Goal: Task Accomplishment & Management: Use online tool/utility

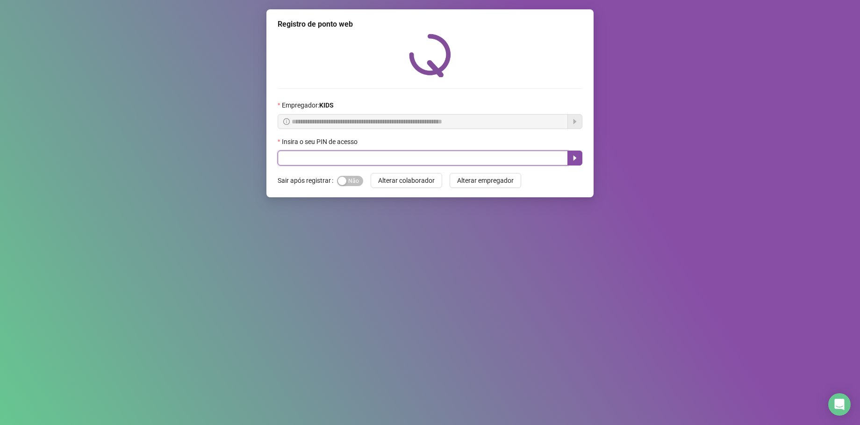
click at [380, 156] on input "text" at bounding box center [423, 157] width 290 height 15
type input "*****"
click at [570, 156] on button "button" at bounding box center [574, 157] width 15 height 15
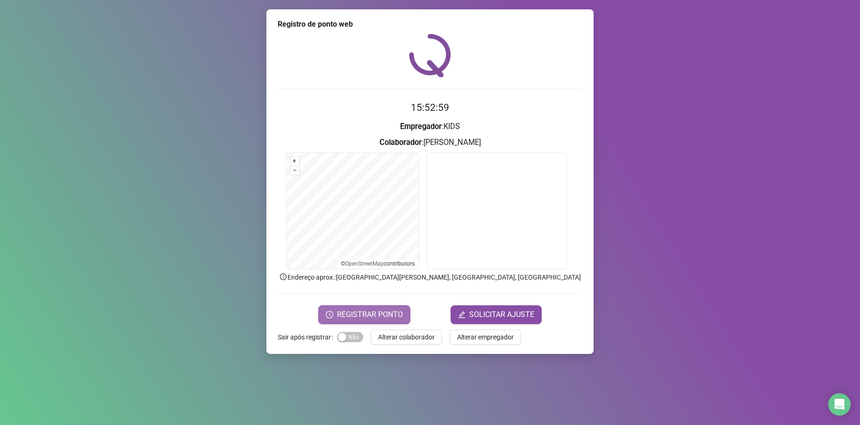
click at [348, 310] on span "REGISTRAR PONTO" at bounding box center [370, 314] width 66 height 11
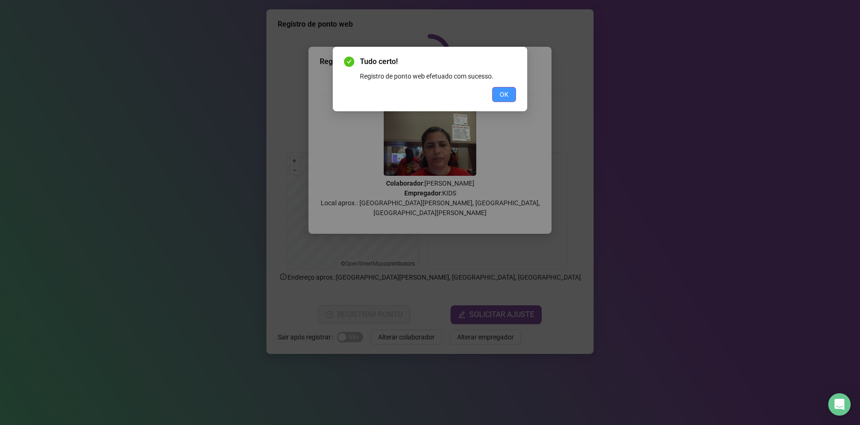
click at [505, 93] on span "OK" at bounding box center [503, 94] width 9 height 10
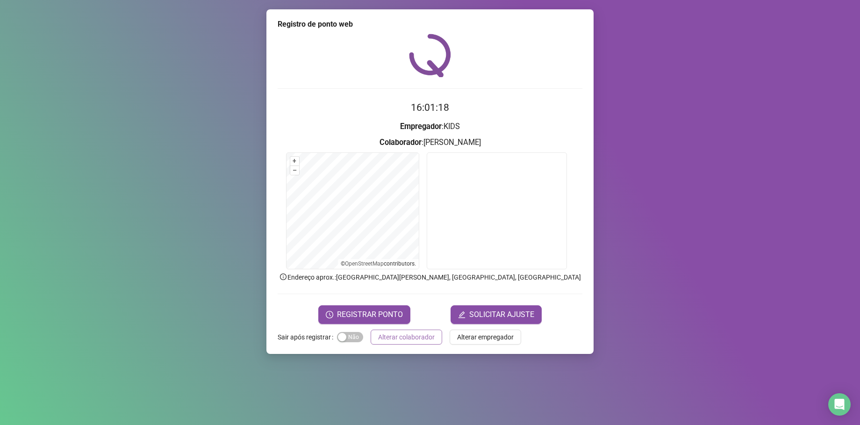
click at [394, 332] on span "Alterar colaborador" at bounding box center [406, 337] width 57 height 10
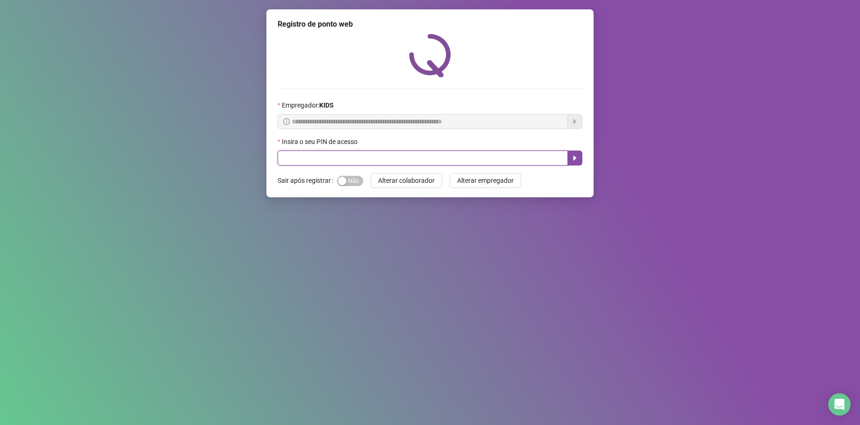
click at [286, 161] on input "text" at bounding box center [423, 157] width 290 height 15
type input "*****"
click at [572, 162] on icon "caret-right" at bounding box center [574, 157] width 7 height 7
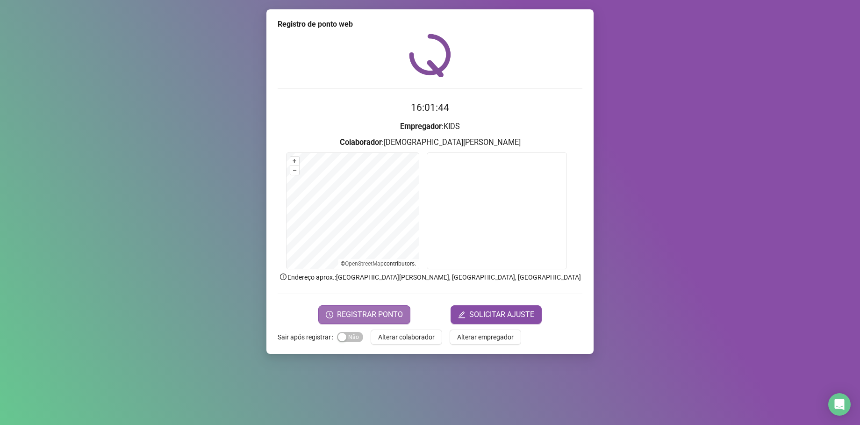
click at [372, 312] on span "REGISTRAR PONTO" at bounding box center [370, 314] width 66 height 11
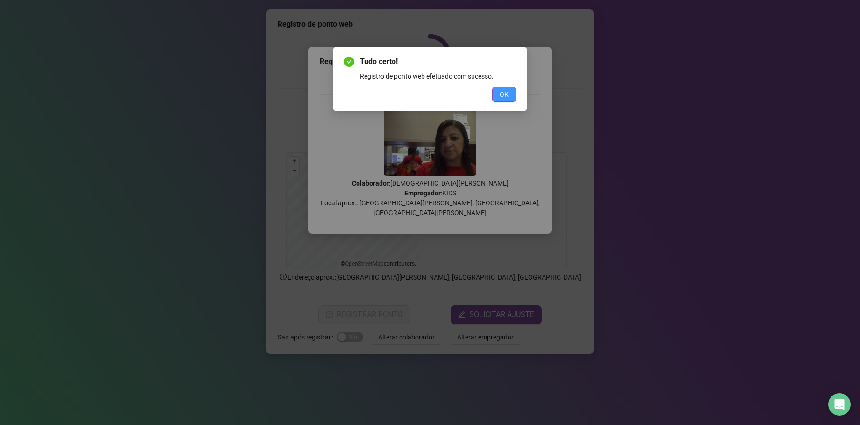
click at [512, 95] on button "OK" at bounding box center [504, 94] width 24 height 15
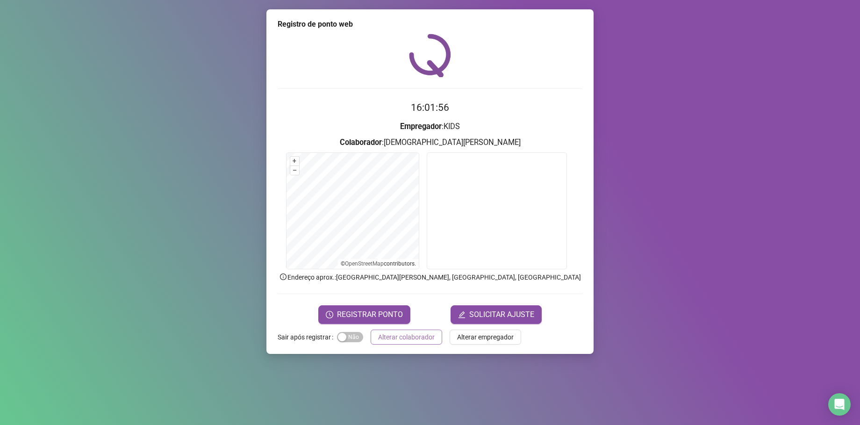
click at [432, 333] on span "Alterar colaborador" at bounding box center [406, 337] width 57 height 10
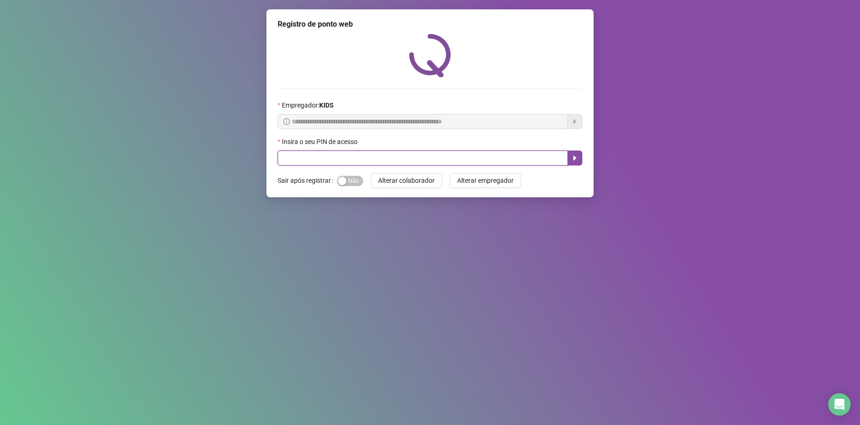
click at [311, 157] on input "text" at bounding box center [423, 157] width 290 height 15
type input "*****"
click at [574, 160] on icon "caret-right" at bounding box center [574, 158] width 3 height 5
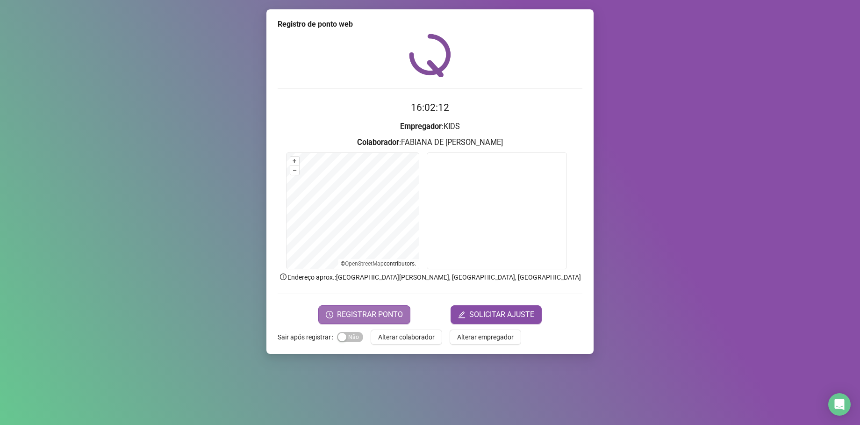
click at [393, 312] on span "REGISTRAR PONTO" at bounding box center [370, 314] width 66 height 11
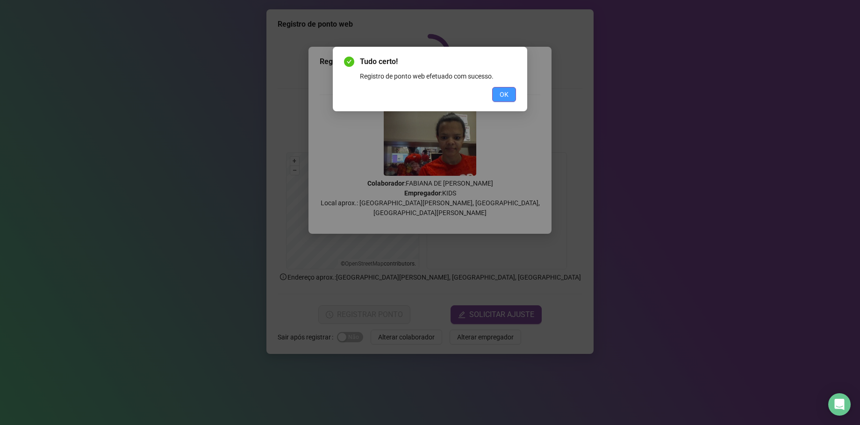
click at [511, 96] on button "OK" at bounding box center [504, 94] width 24 height 15
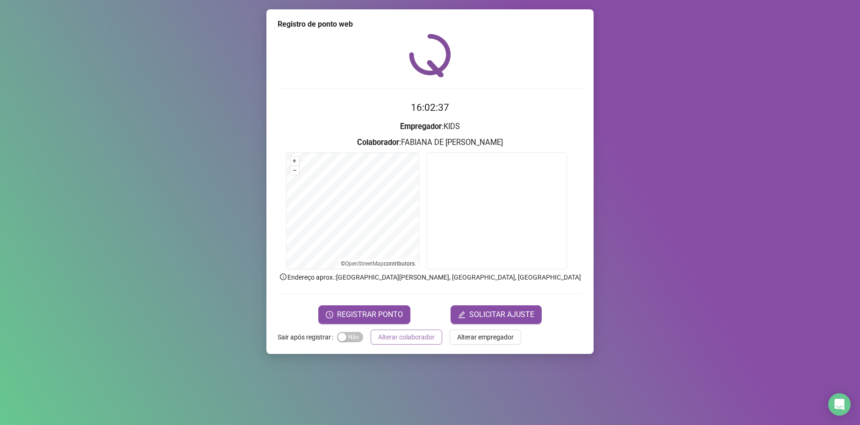
click at [396, 336] on span "Alterar colaborador" at bounding box center [406, 337] width 57 height 10
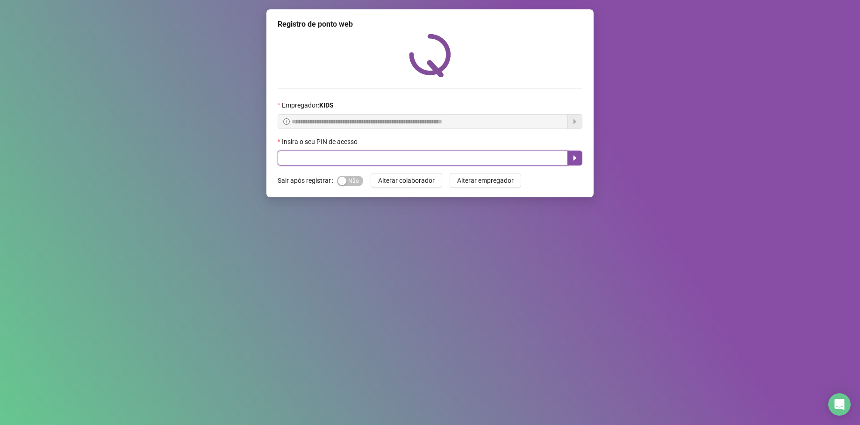
click at [321, 157] on input "text" at bounding box center [423, 157] width 290 height 15
type input "*****"
click at [574, 157] on icon "caret-right" at bounding box center [574, 158] width 3 height 5
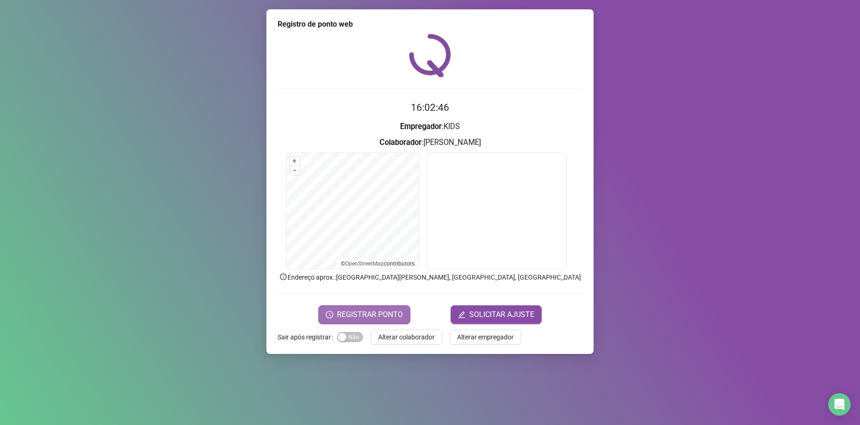
click at [354, 315] on span "REGISTRAR PONTO" at bounding box center [370, 314] width 66 height 11
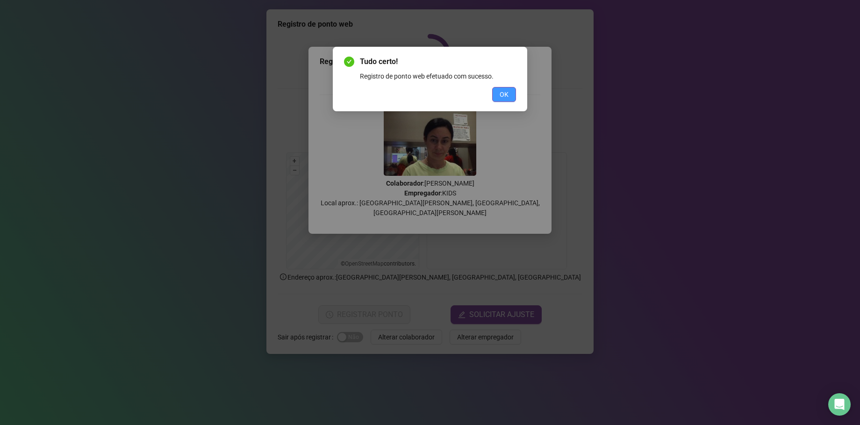
click at [506, 91] on span "OK" at bounding box center [503, 94] width 9 height 10
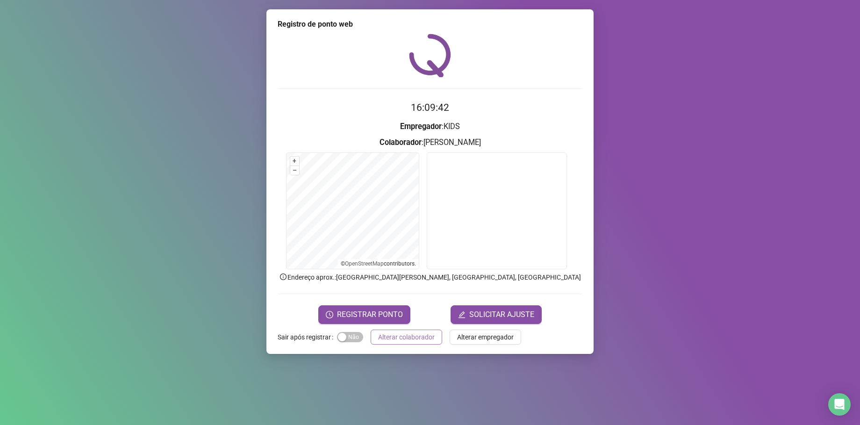
click at [403, 339] on span "Alterar colaborador" at bounding box center [406, 337] width 57 height 10
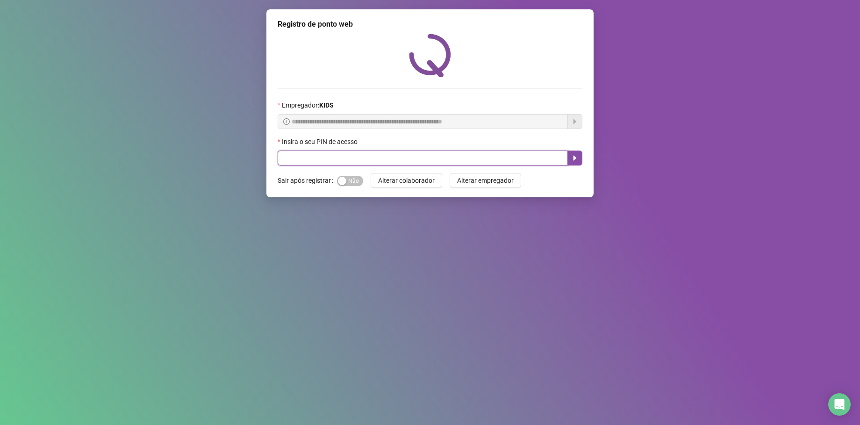
click at [397, 162] on input "text" at bounding box center [423, 157] width 290 height 15
type input "*****"
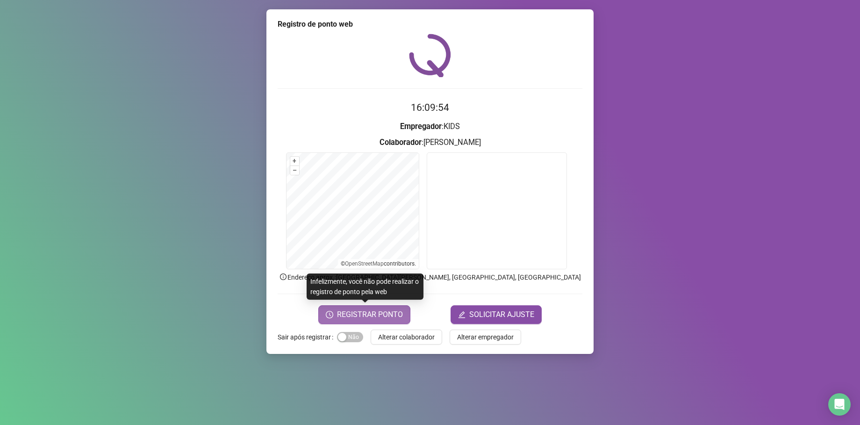
click at [374, 315] on span "REGISTRAR PONTO" at bounding box center [370, 314] width 66 height 11
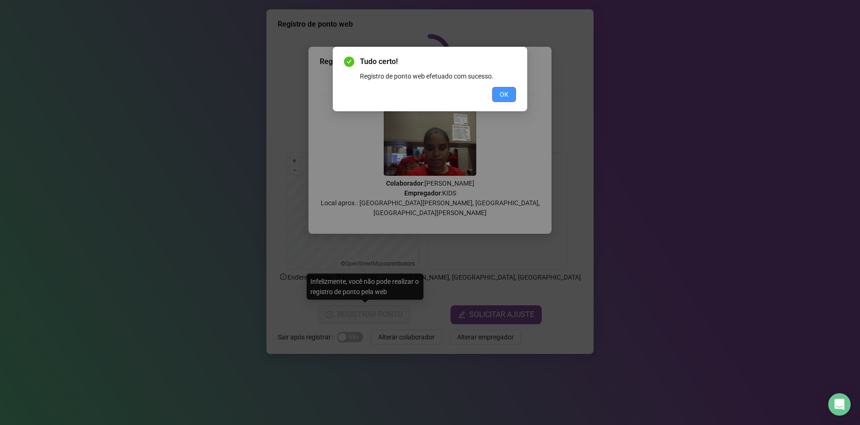
click at [512, 92] on button "OK" at bounding box center [504, 94] width 24 height 15
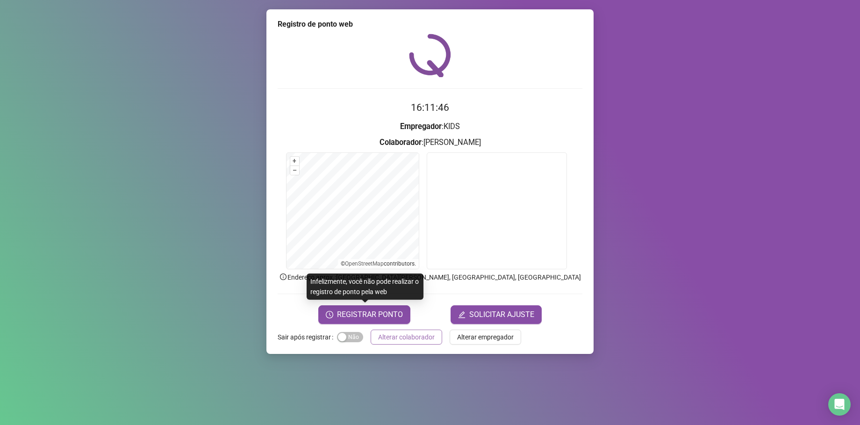
click at [431, 335] on span "Alterar colaborador" at bounding box center [406, 337] width 57 height 10
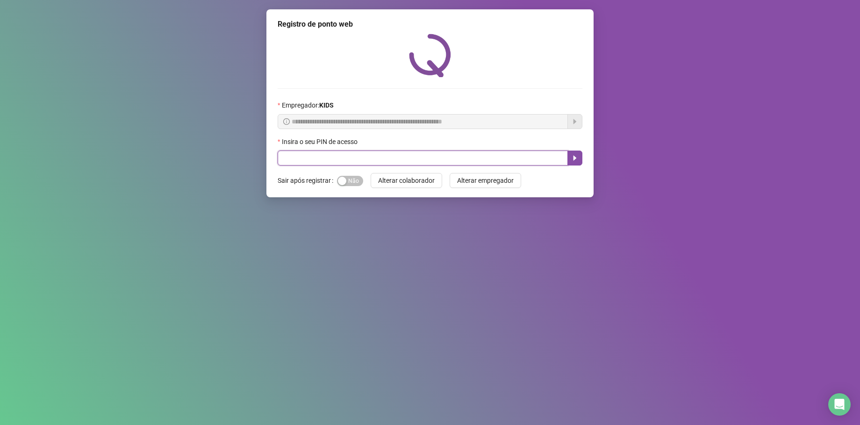
click at [308, 153] on input "text" at bounding box center [423, 157] width 290 height 15
type input "*****"
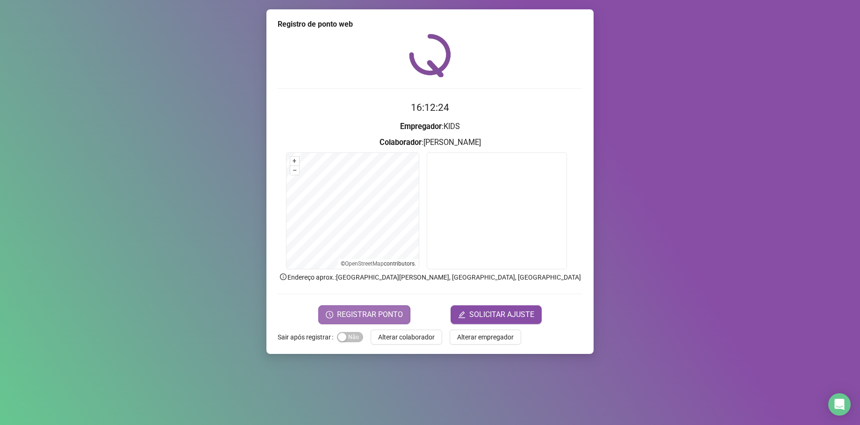
click at [349, 314] on span "REGISTRAR PONTO" at bounding box center [370, 314] width 66 height 11
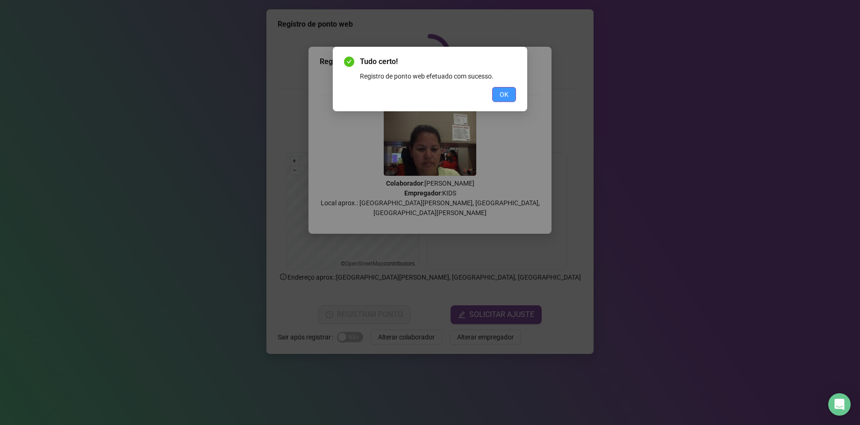
click at [507, 99] on span "OK" at bounding box center [503, 94] width 9 height 10
